Goal: Navigation & Orientation: Find specific page/section

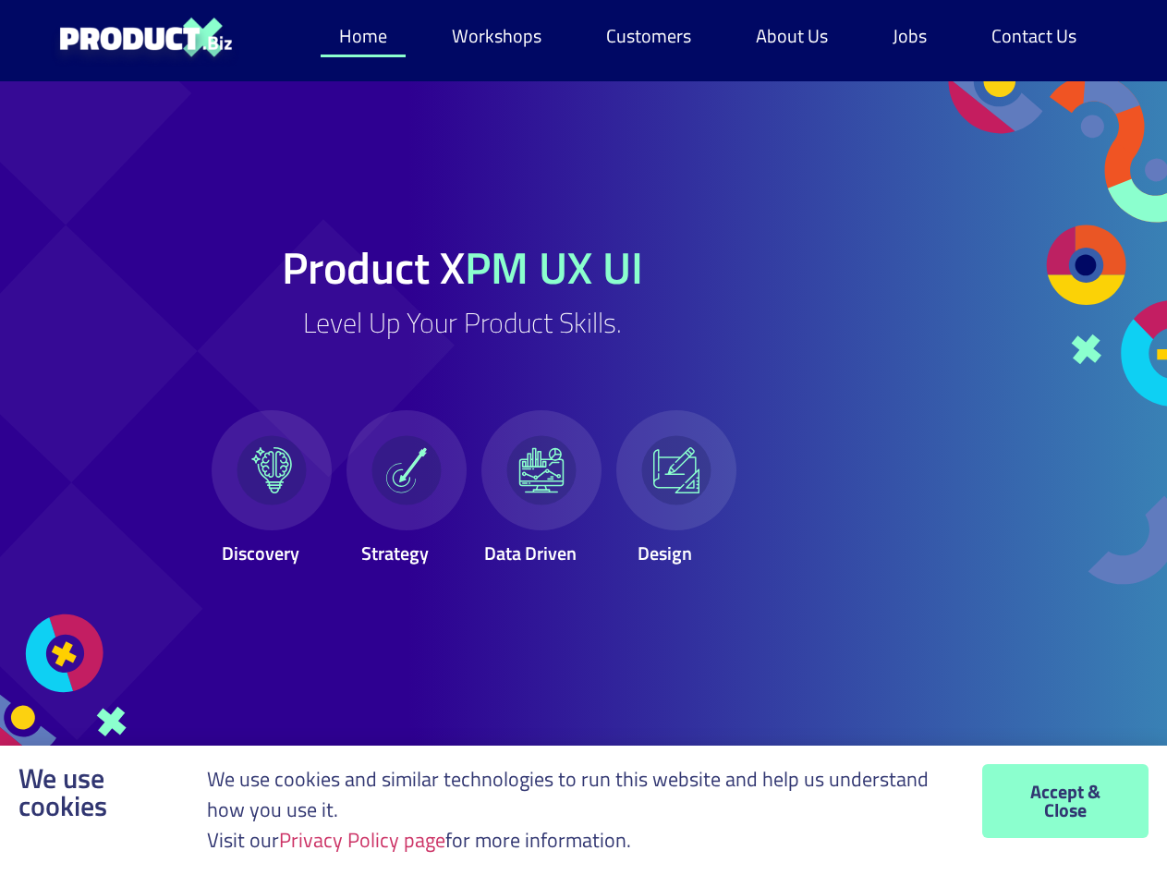
click at [565, 447] on span at bounding box center [542, 470] width 46 height 46
click at [501, 36] on link "Workshops" at bounding box center [497, 36] width 127 height 43
click at [368, 840] on link "Privacy Policy page" at bounding box center [362, 840] width 166 height 31
click at [565, 447] on span at bounding box center [542, 470] width 46 height 46
click at [501, 36] on link "Workshops" at bounding box center [497, 36] width 127 height 43
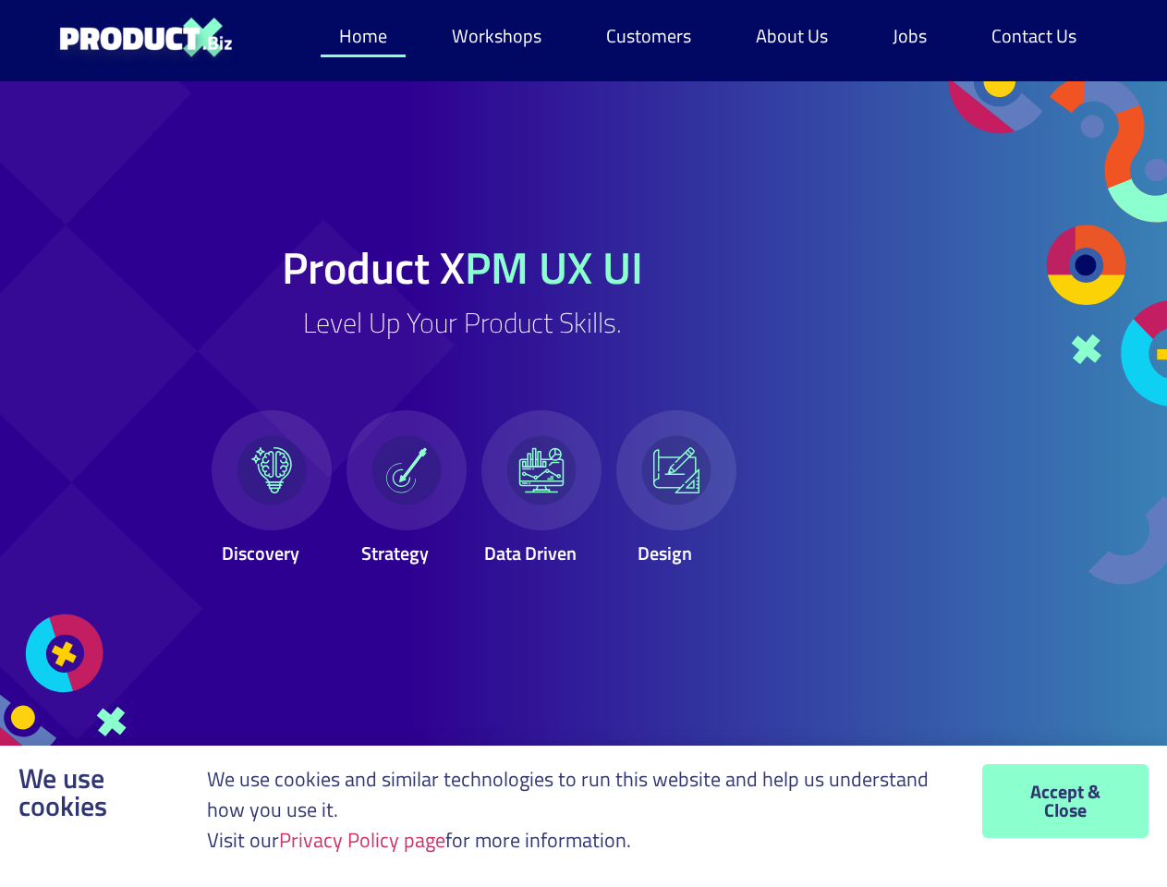
click at [368, 840] on link "Privacy Policy page" at bounding box center [362, 840] width 166 height 31
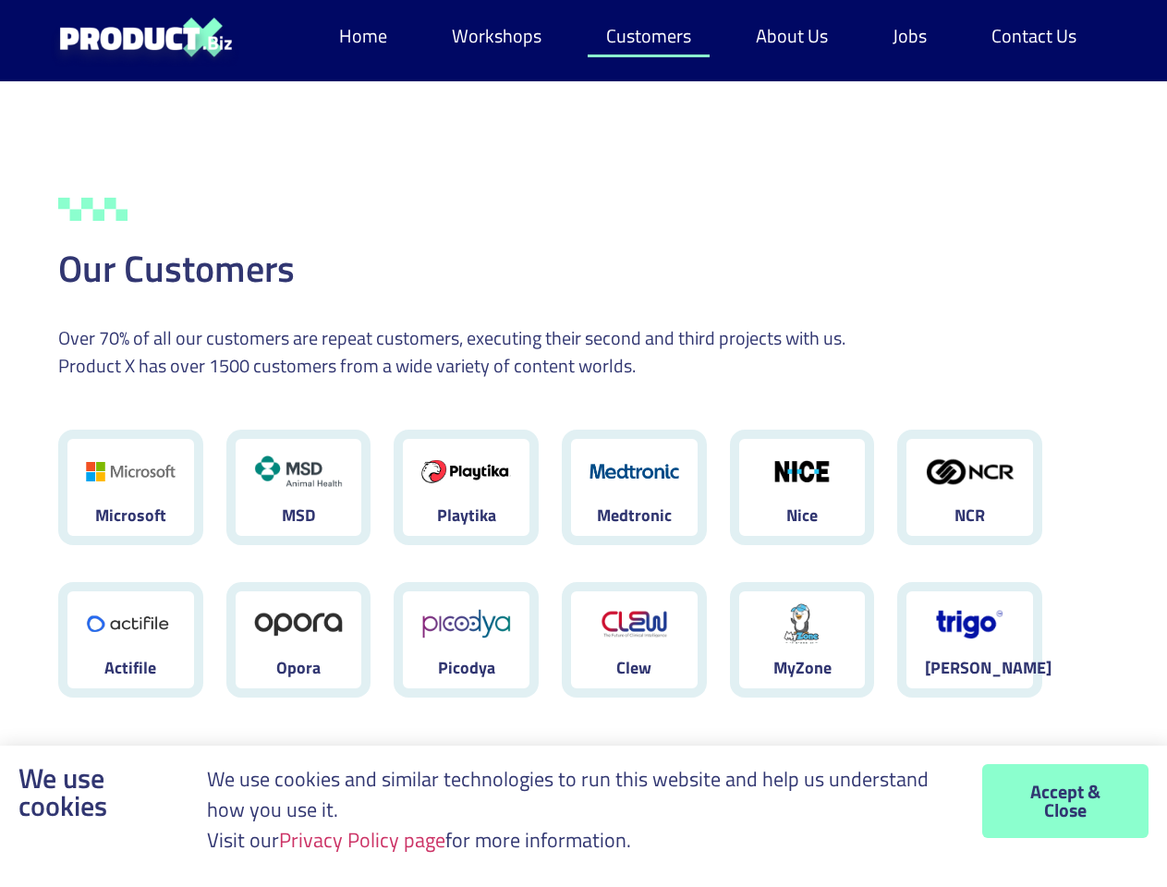
click at [583, 444] on div "Medtronic" at bounding box center [634, 488] width 145 height 116
click at [501, 36] on link "Workshops" at bounding box center [497, 36] width 127 height 43
click at [368, 840] on link "Privacy Policy page" at bounding box center [362, 840] width 166 height 31
